Goal: Task Accomplishment & Management: Manage account settings

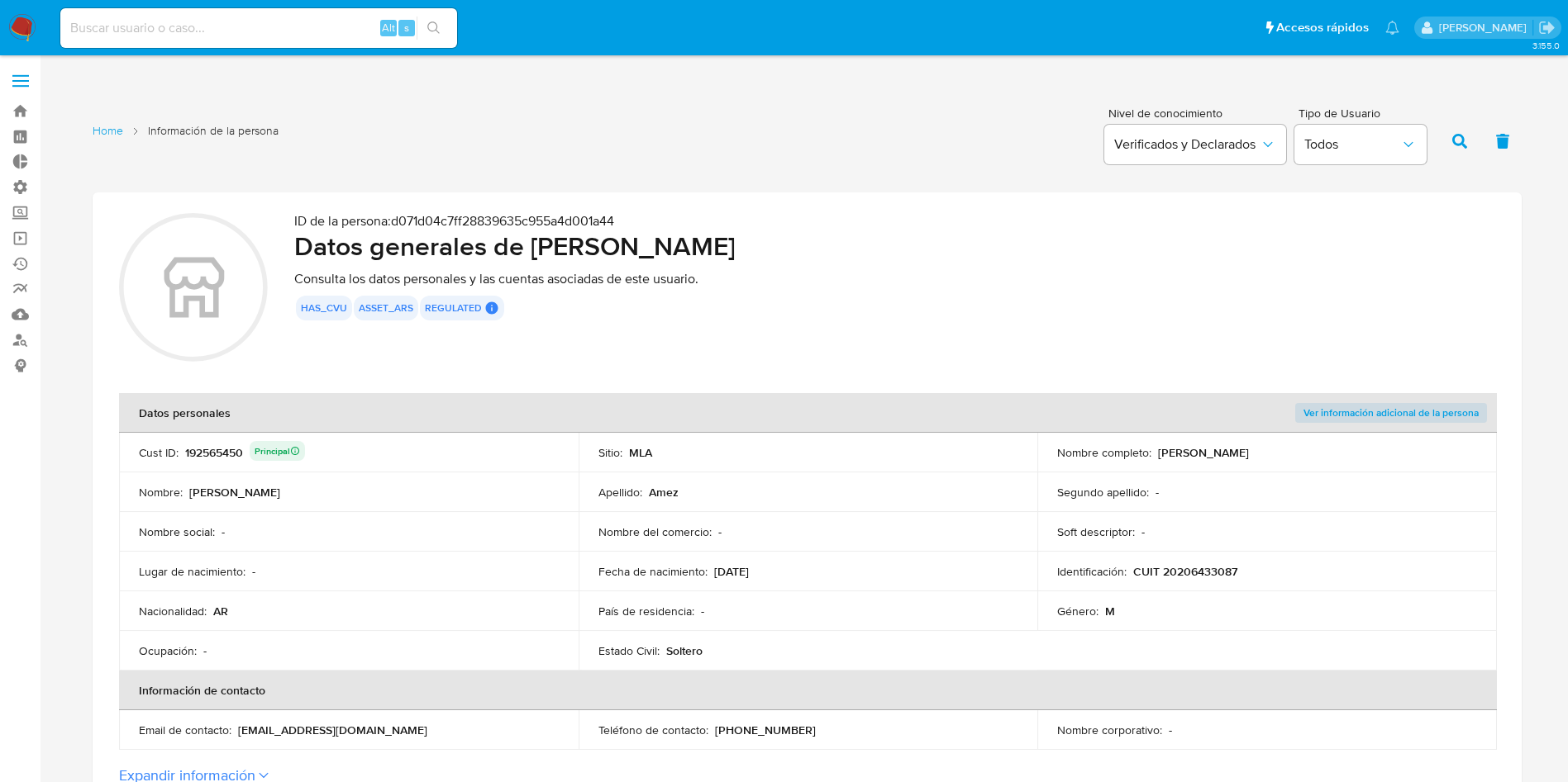
click at [8, 81] on label at bounding box center [20, 80] width 41 height 35
click at [0, 0] on input "checkbox" at bounding box center [0, 0] width 0 height 0
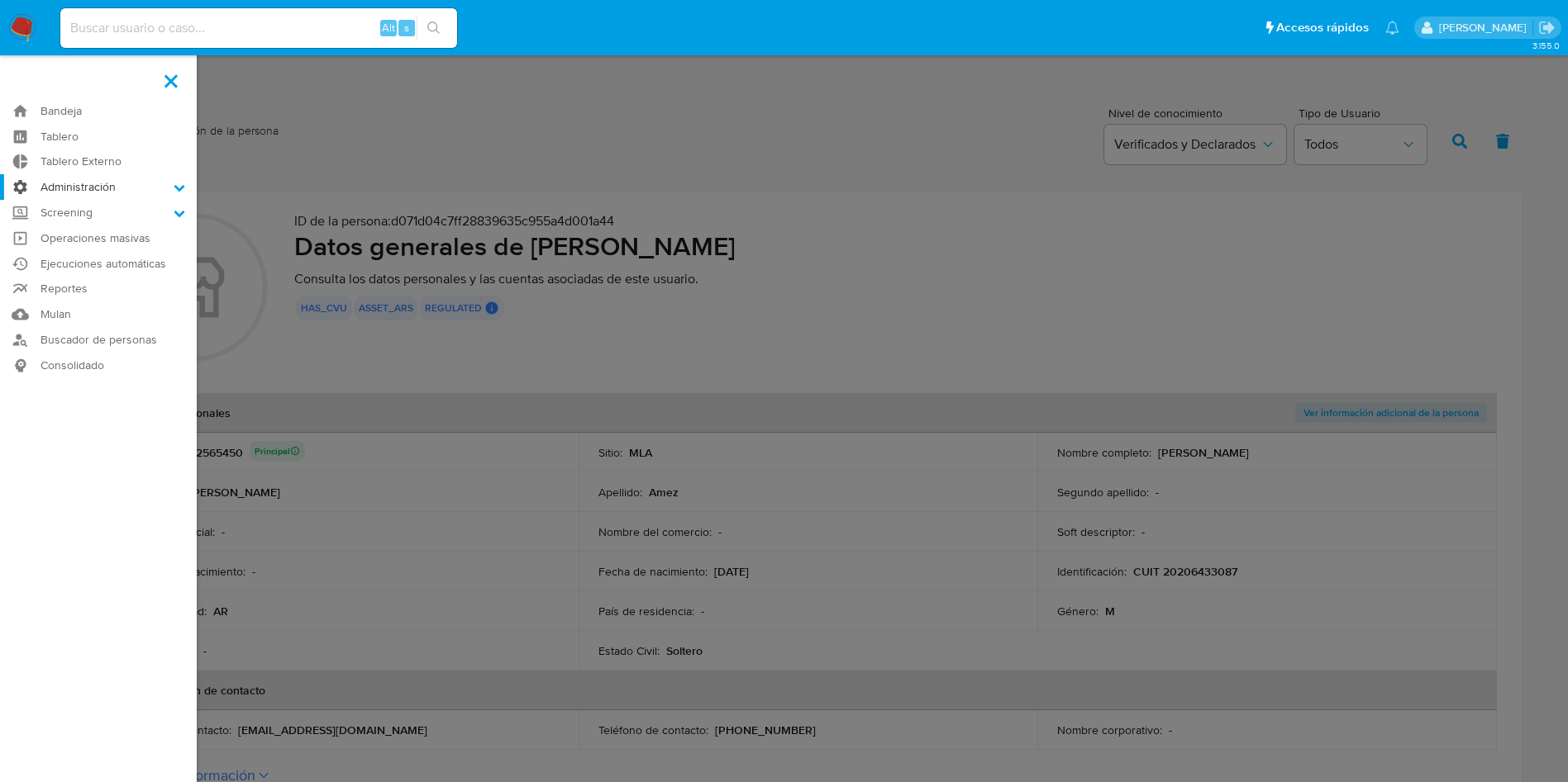
click at [105, 182] on label "Administración" at bounding box center [98, 187] width 196 height 25
click at [0, 0] on input "Administración" at bounding box center [0, 0] width 0 height 0
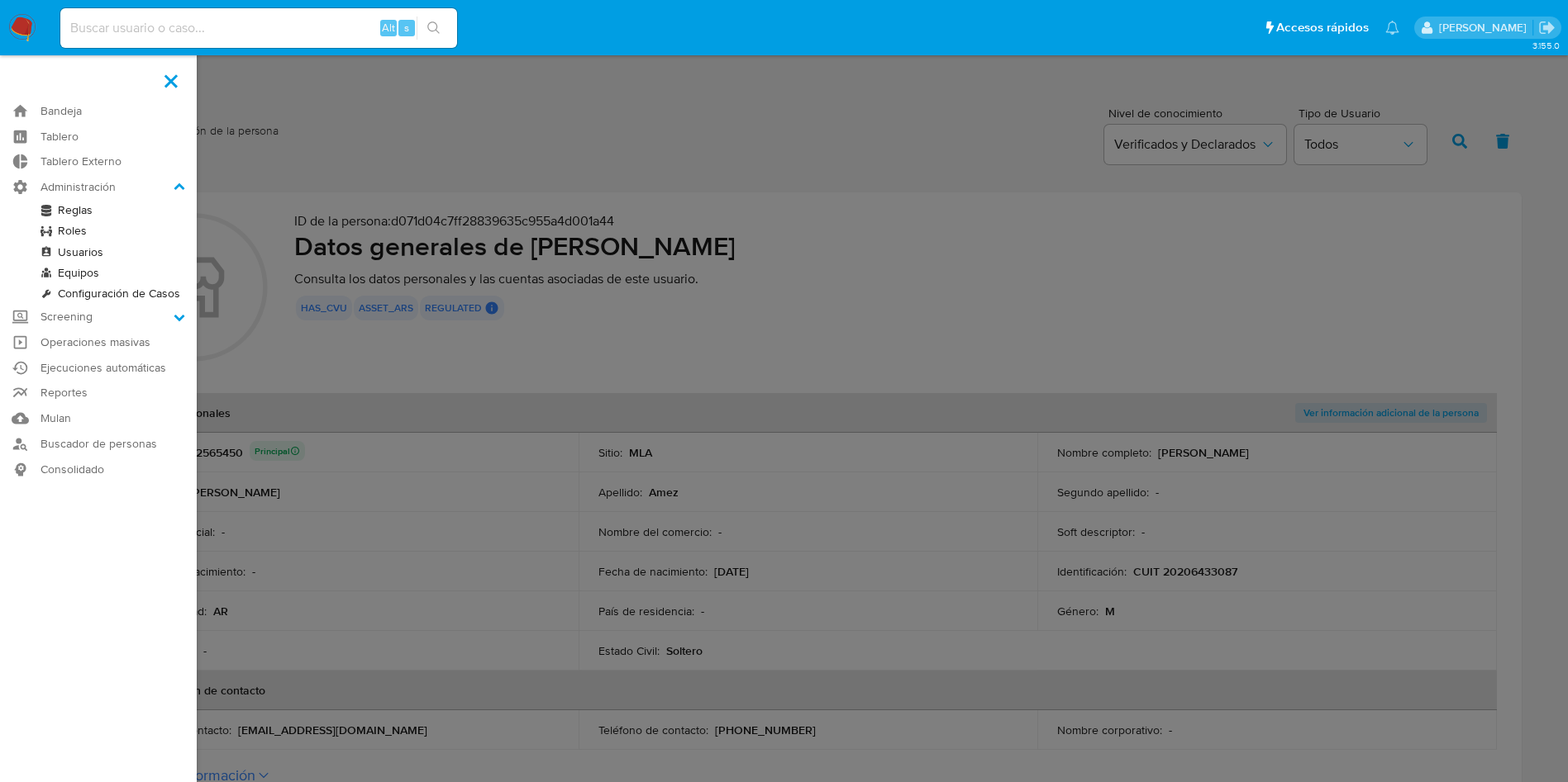
click at [78, 210] on link "Reglas" at bounding box center [98, 210] width 196 height 20
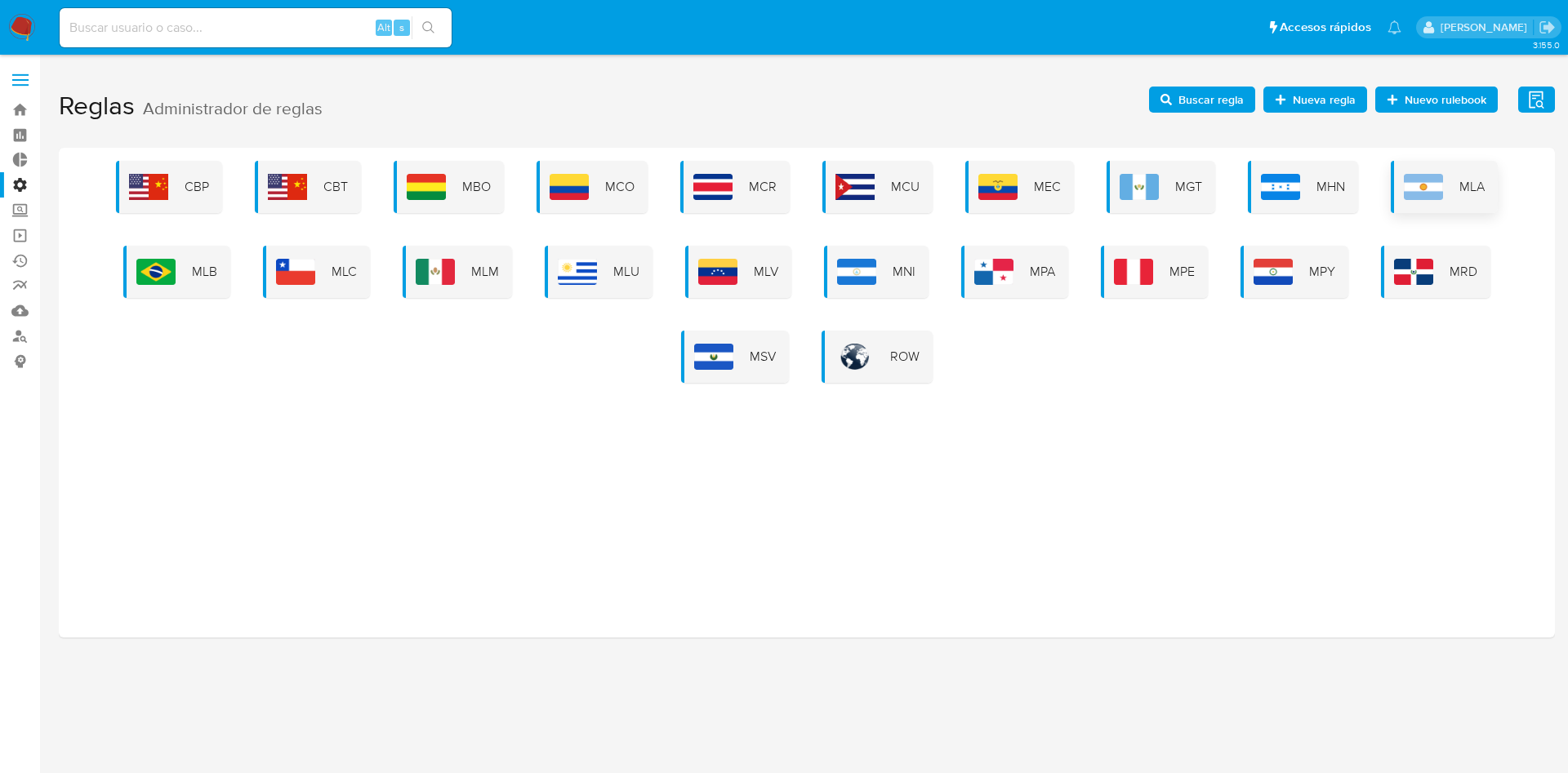
click at [1455, 191] on div "MLA" at bounding box center [1444, 187] width 107 height 52
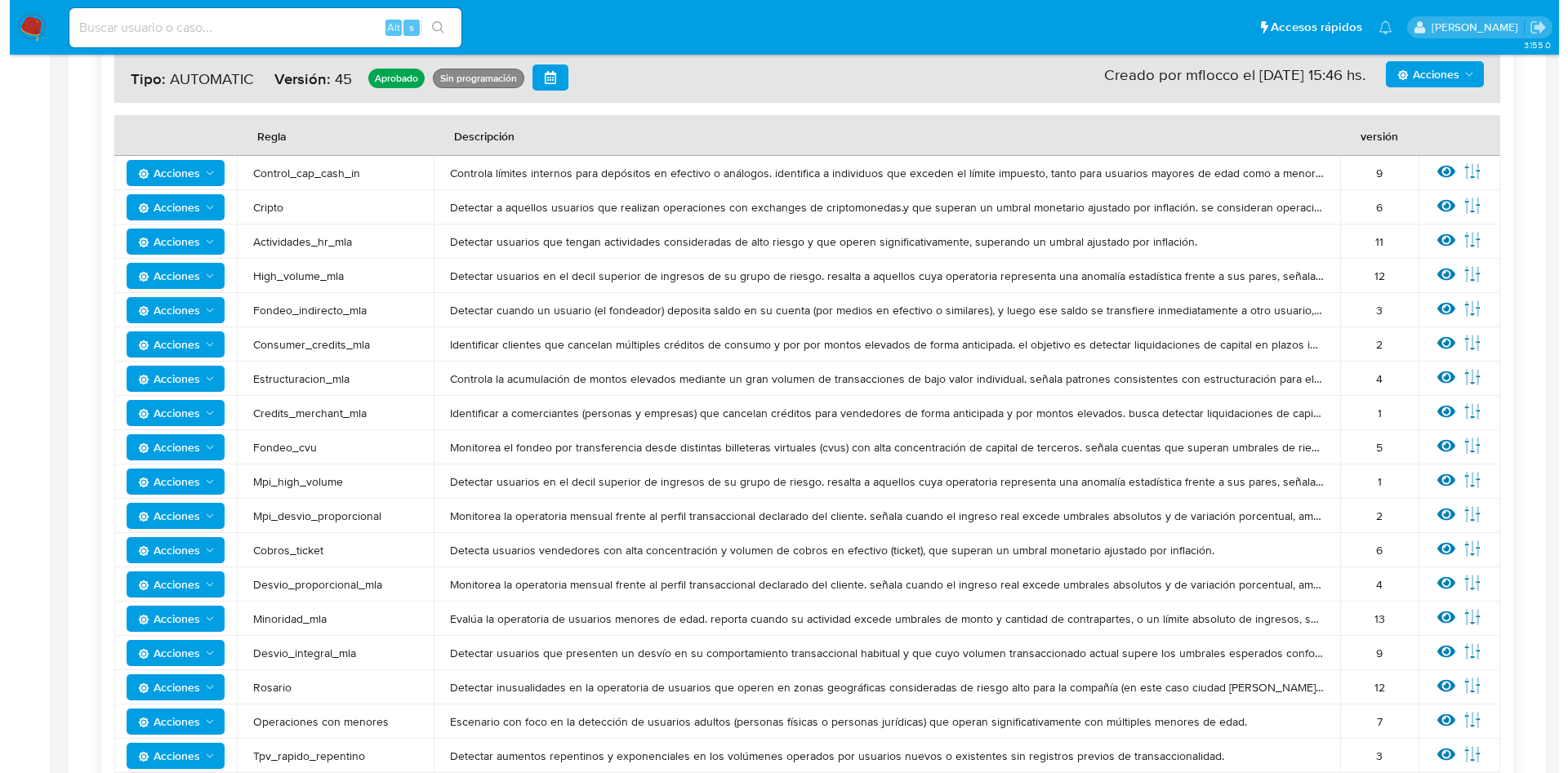
scroll to position [367, 0]
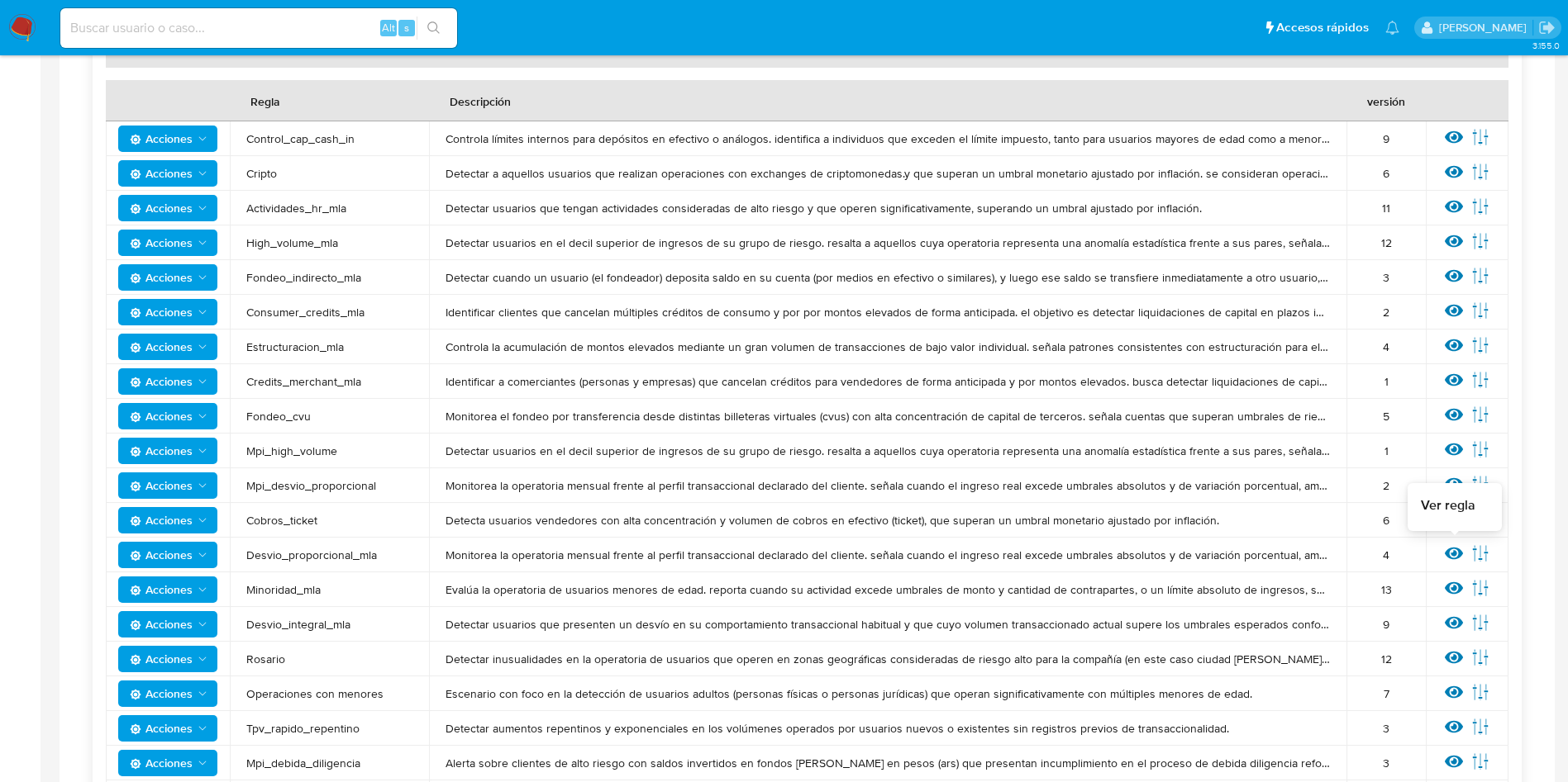
click at [1451, 555] on icon at bounding box center [1453, 553] width 18 height 18
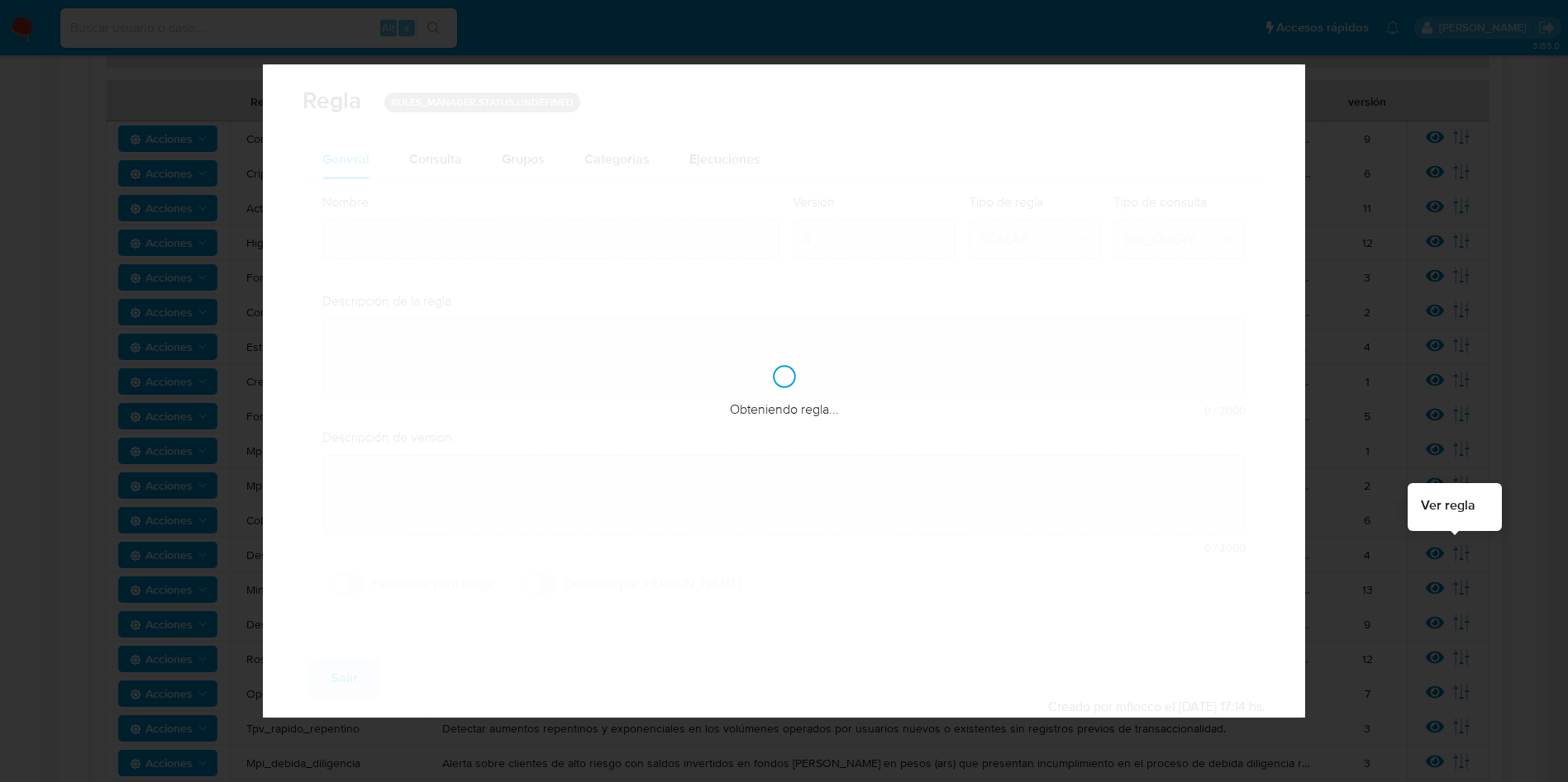
type input "Desvio_proporcional_mla"
type textarea "Monitorea la operatoria mensual frente al perfil transaccional declarado del cl…"
type textarea "Usuarios que hayan tenido un desvío porcentual elevado con respecto al perfil c…"
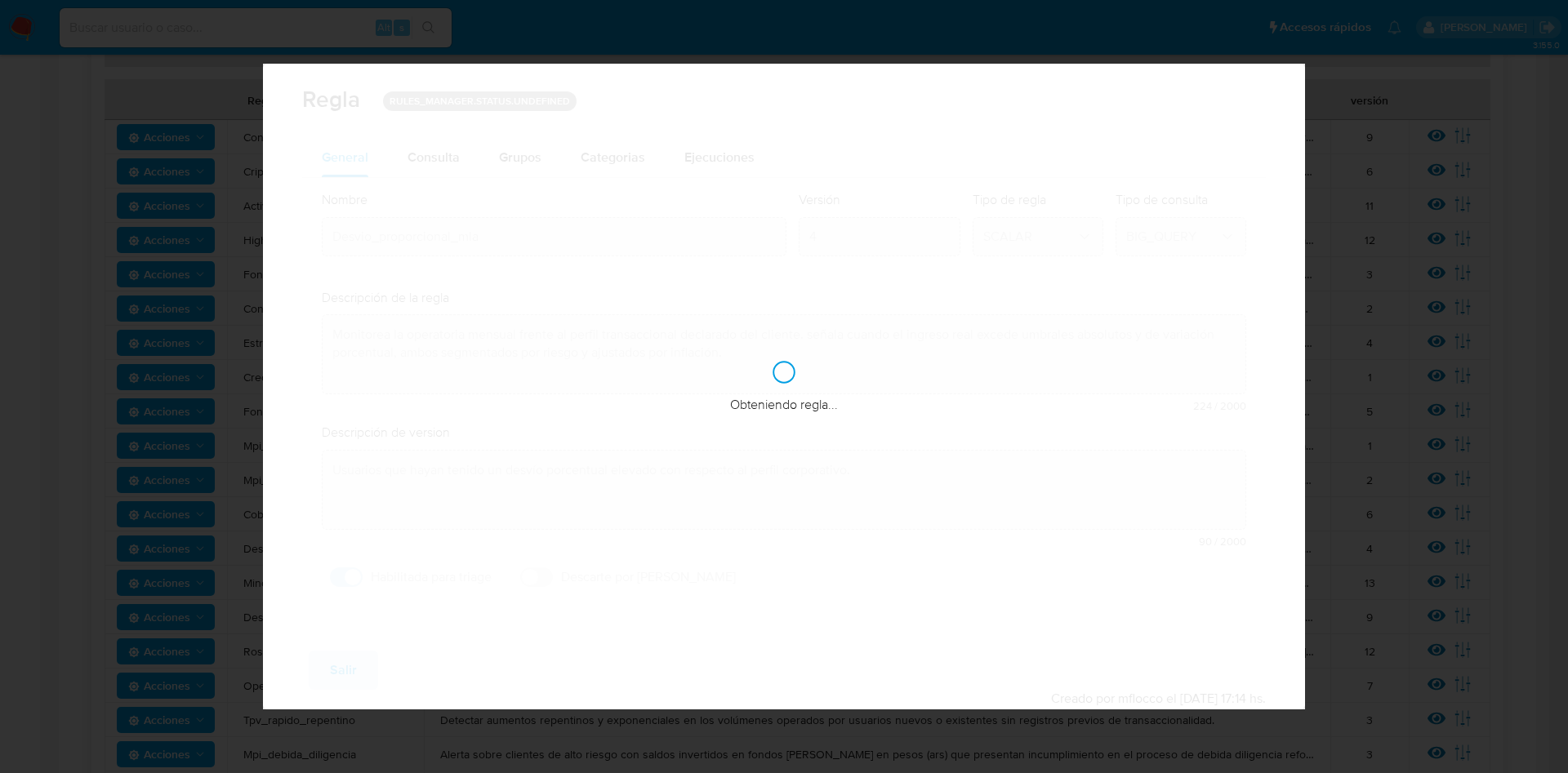
checkbox input "true"
